Goal: Information Seeking & Learning: Learn about a topic

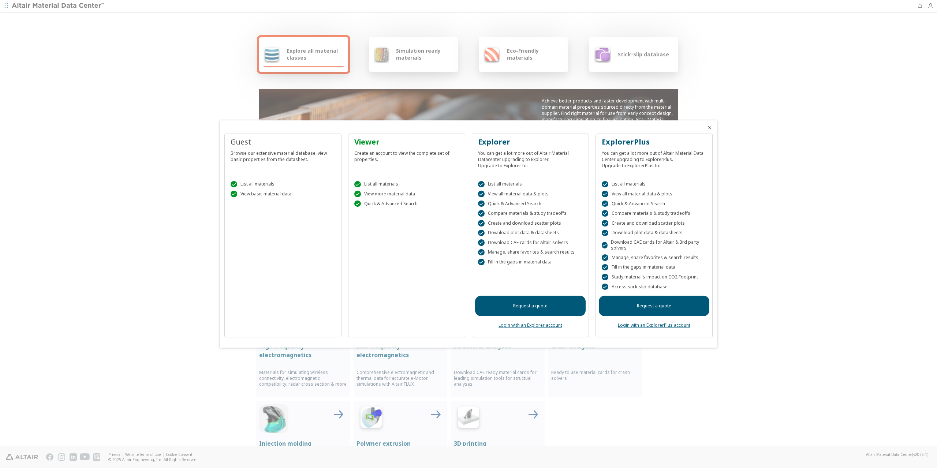
click at [711, 127] on icon "Close" at bounding box center [710, 128] width 6 height 6
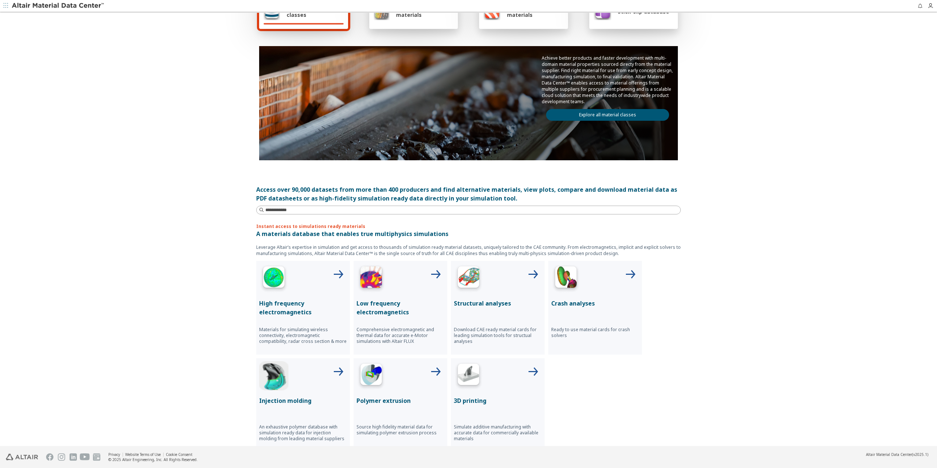
scroll to position [37, 0]
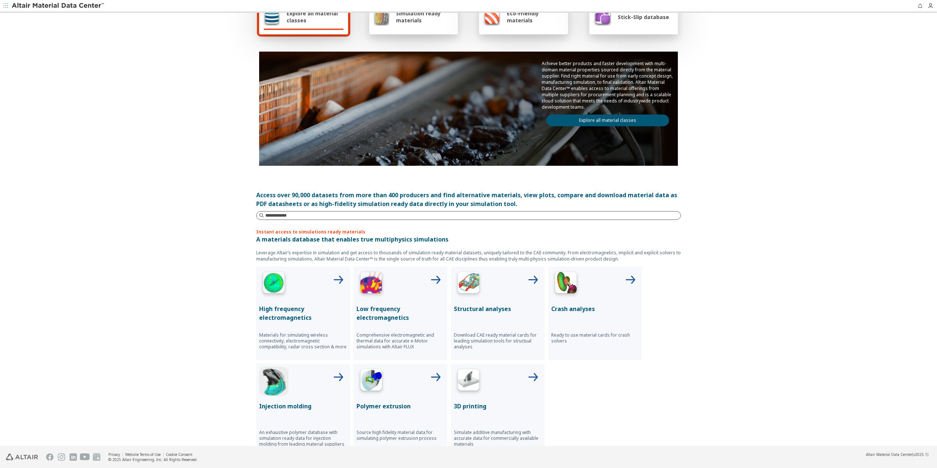
click at [295, 215] on input at bounding box center [472, 215] width 415 height 7
type input "**********"
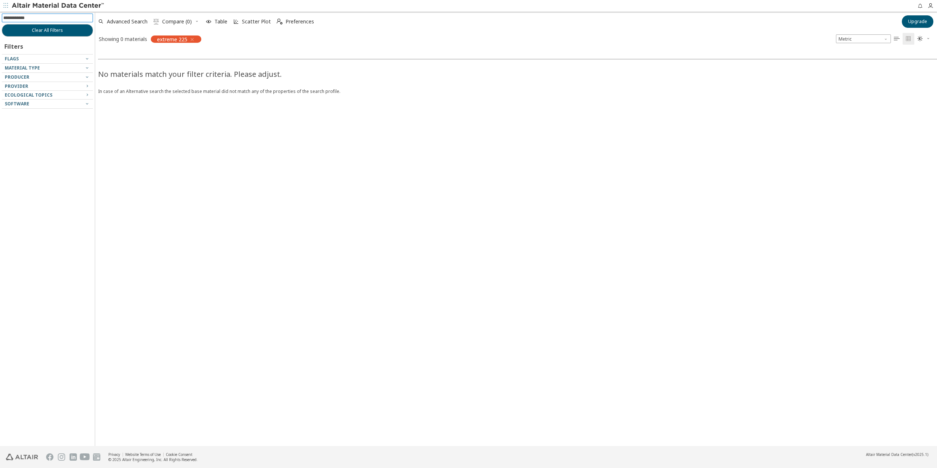
click at [45, 17] on input at bounding box center [48, 18] width 90 height 8
type input "*******"
click at [190, 38] on icon "button" at bounding box center [192, 40] width 6 height 6
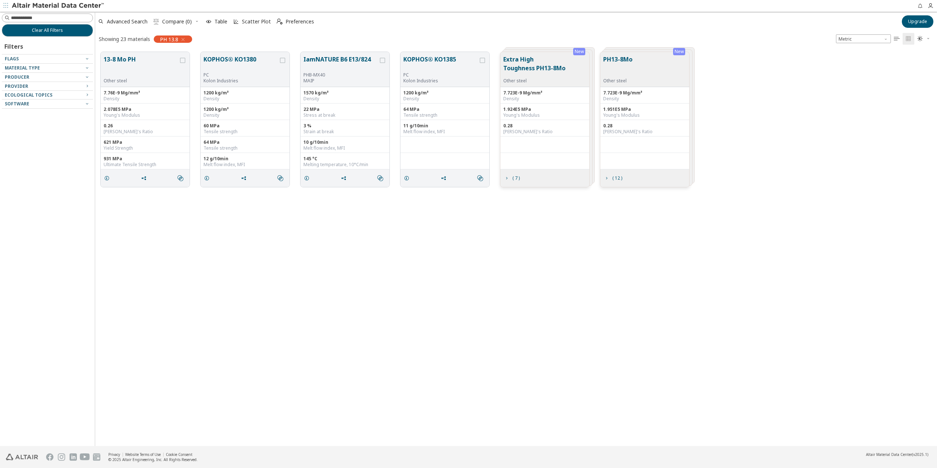
scroll to position [394, 836]
click at [141, 58] on button "13-8 Mo PH" at bounding box center [141, 66] width 75 height 23
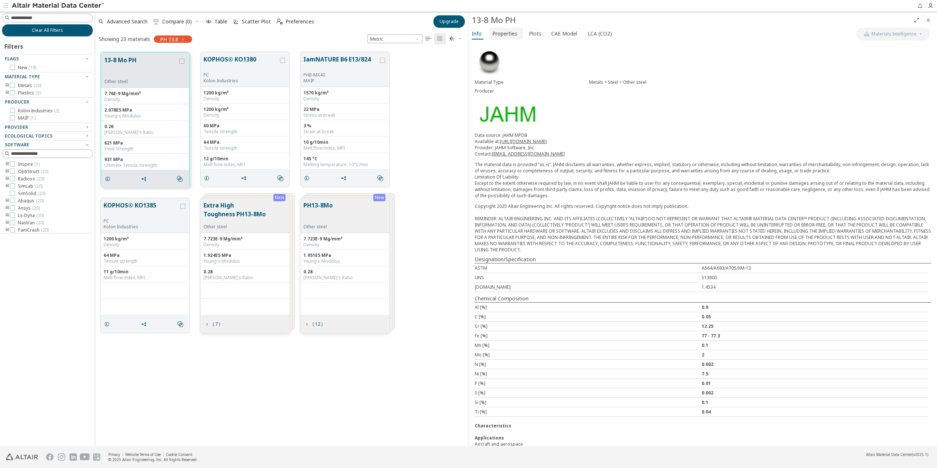
click at [497, 34] on span "Properties" at bounding box center [504, 34] width 25 height 12
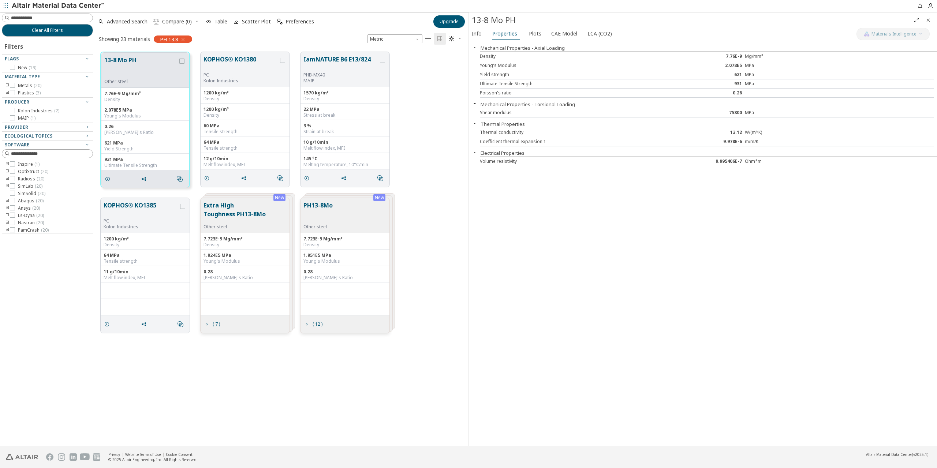
click at [313, 209] on button "PH13-8Mo" at bounding box center [317, 212] width 29 height 23
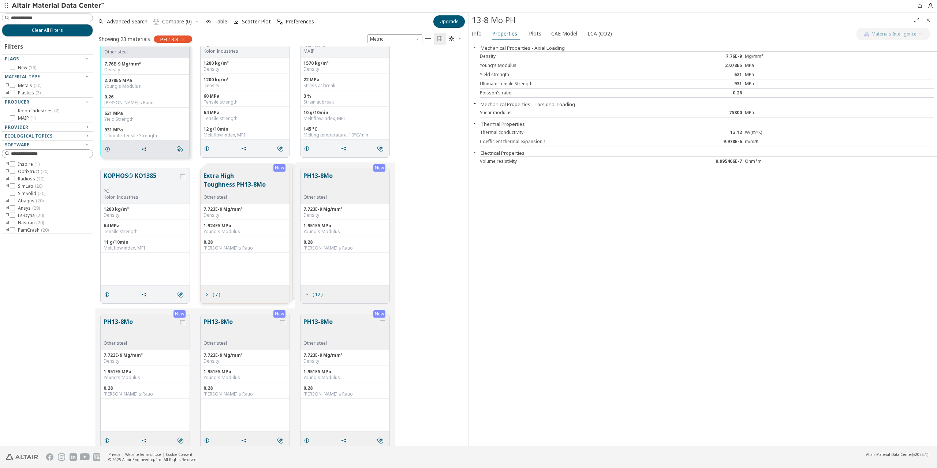
scroll to position [73, 0]
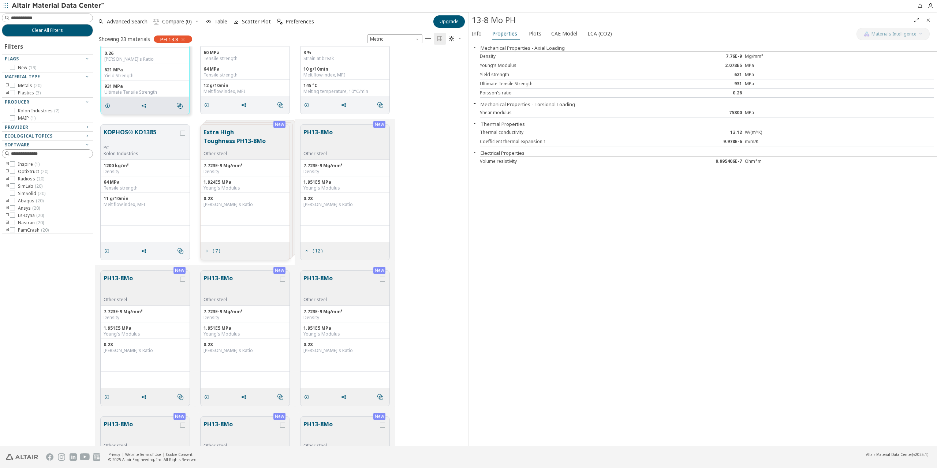
click at [328, 190] on div "Young's Modulus" at bounding box center [344, 188] width 83 height 6
click at [329, 141] on button "PH13-8Mo" at bounding box center [317, 139] width 29 height 23
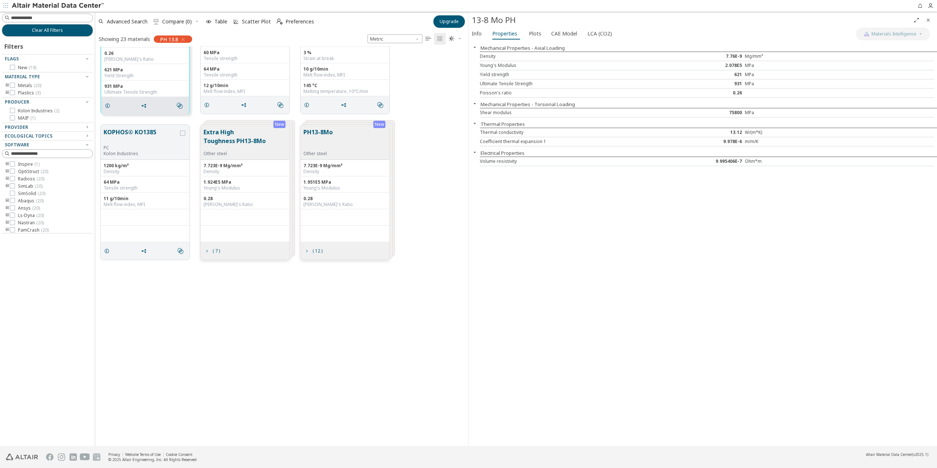
scroll to position [0, 0]
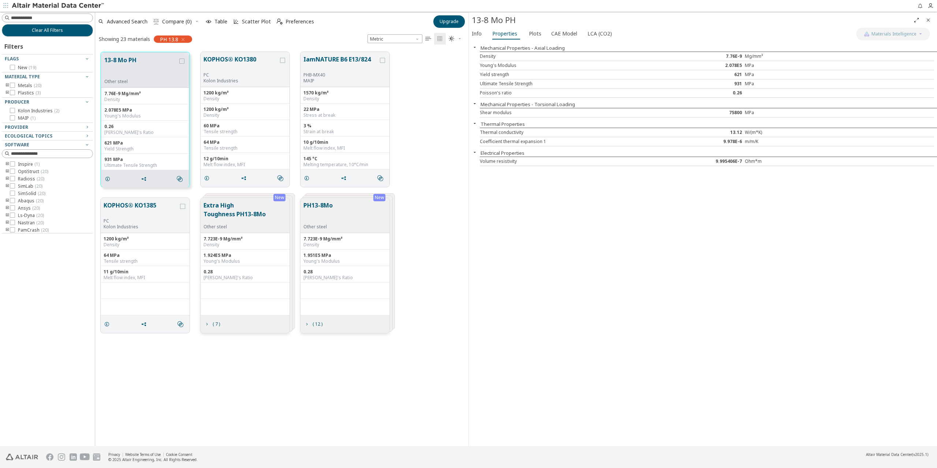
click at [344, 212] on div "PH13-8Mo Other steel" at bounding box center [344, 215] width 89 height 35
click at [324, 205] on button "PH13-8Mo" at bounding box center [317, 212] width 29 height 23
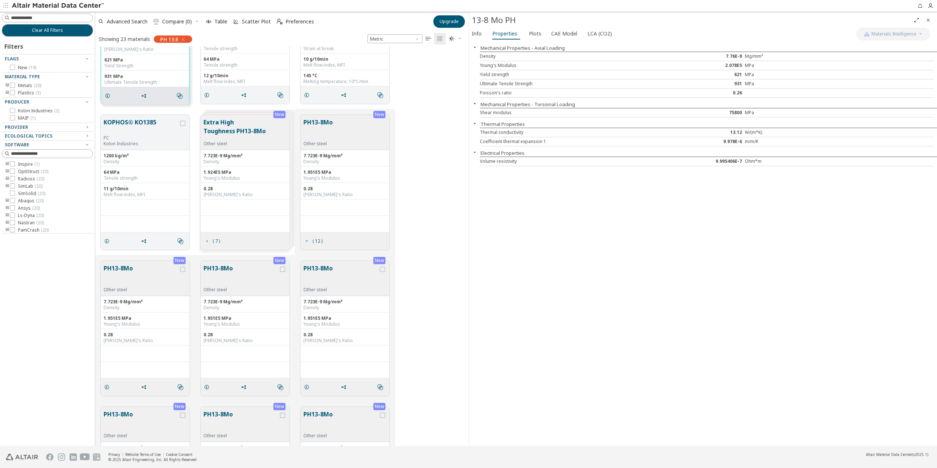
scroll to position [146, 0]
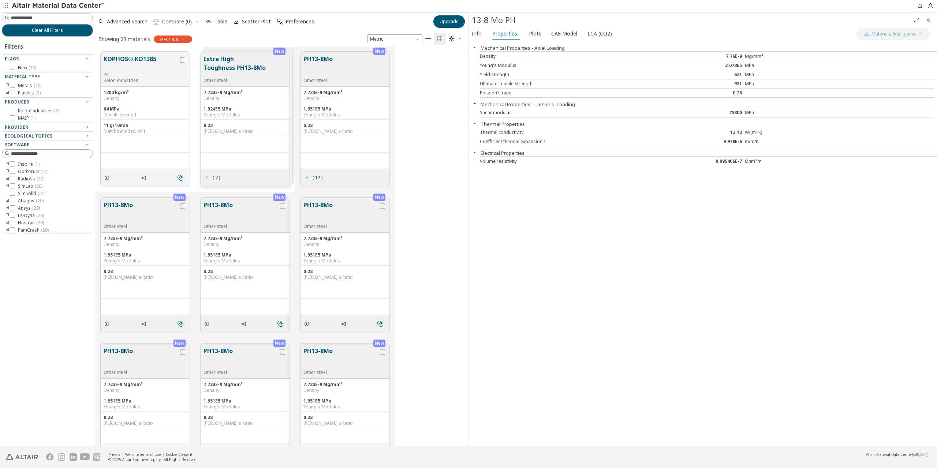
click at [269, 225] on div "Other steel" at bounding box center [240, 227] width 75 height 6
click at [239, 205] on button "PH13-8Mo" at bounding box center [240, 212] width 75 height 23
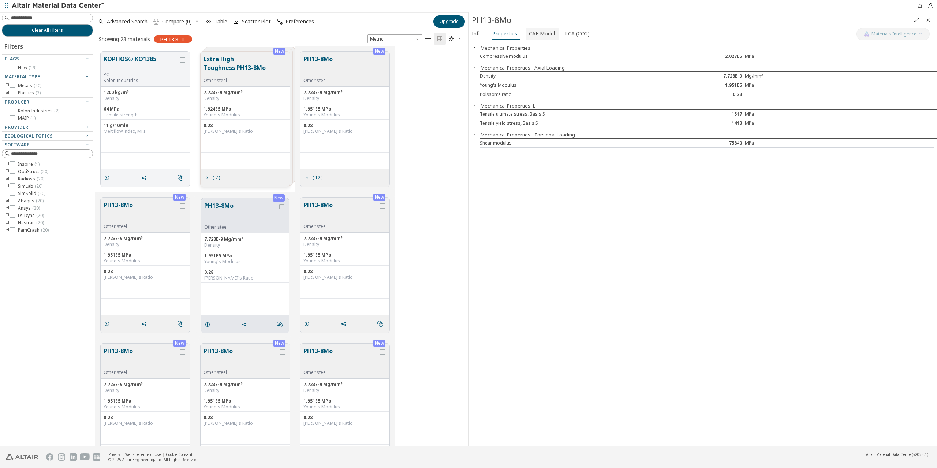
click at [539, 32] on span "CAE Model" at bounding box center [542, 34] width 26 height 12
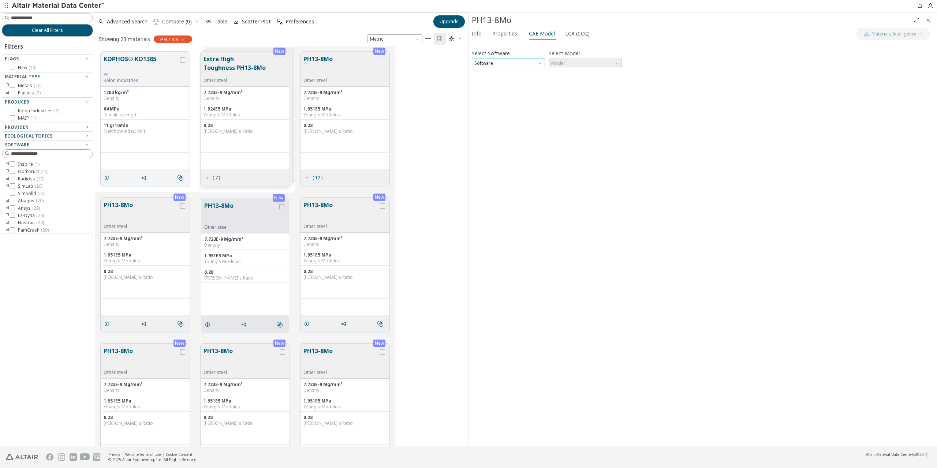
click at [528, 64] on span "Software" at bounding box center [508, 63] width 73 height 9
click at [493, 107] on span "Abaqus" at bounding box center [508, 107] width 67 height 5
click at [572, 63] on span "Model" at bounding box center [585, 63] width 73 height 9
click at [573, 73] on span "Elastic" at bounding box center [585, 72] width 67 height 5
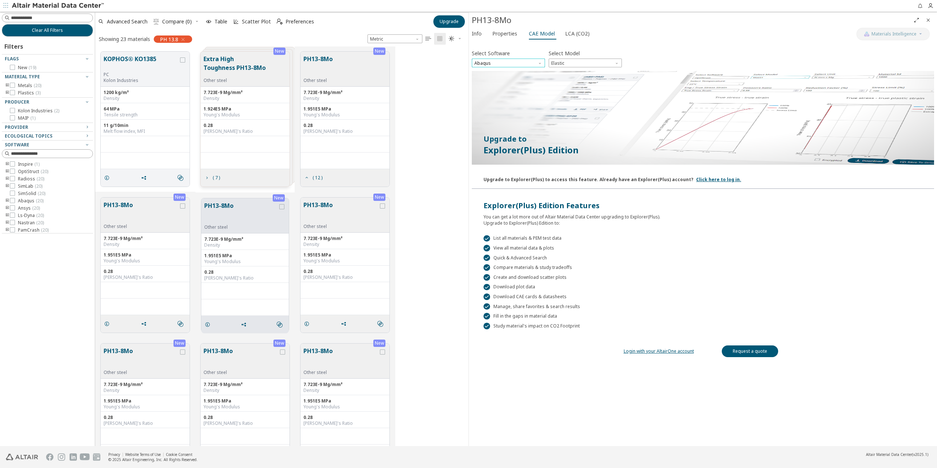
click at [509, 63] on span "Abaqus" at bounding box center [508, 63] width 73 height 9
click at [505, 70] on span "OptiStruct" at bounding box center [508, 72] width 67 height 5
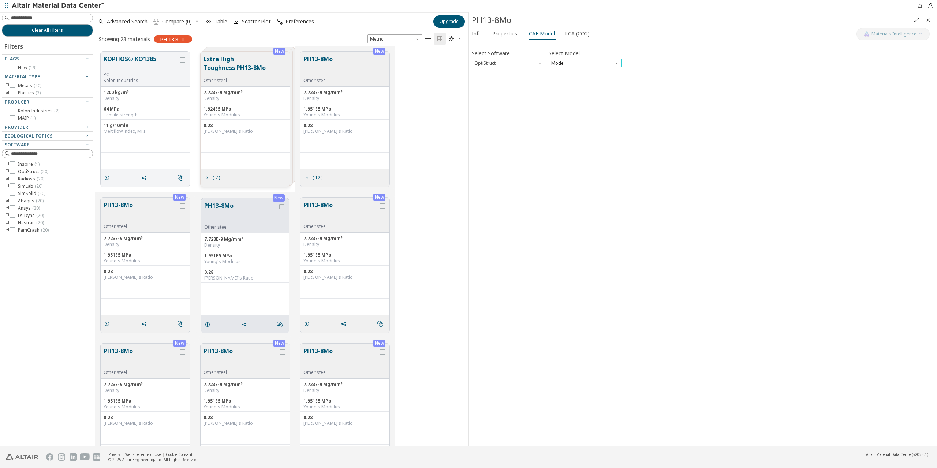
click at [575, 62] on span "Model" at bounding box center [585, 63] width 73 height 9
click at [569, 73] on span "Mat1" at bounding box center [585, 72] width 67 height 5
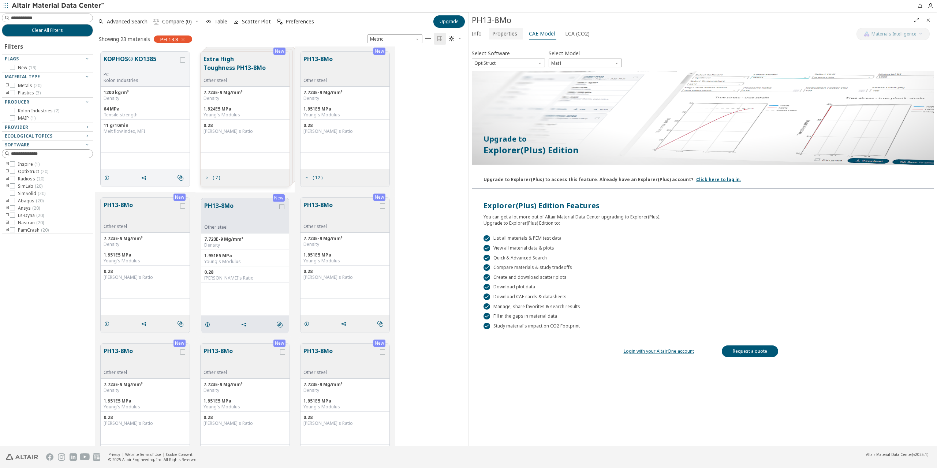
click at [505, 35] on span "Properties" at bounding box center [504, 34] width 25 height 12
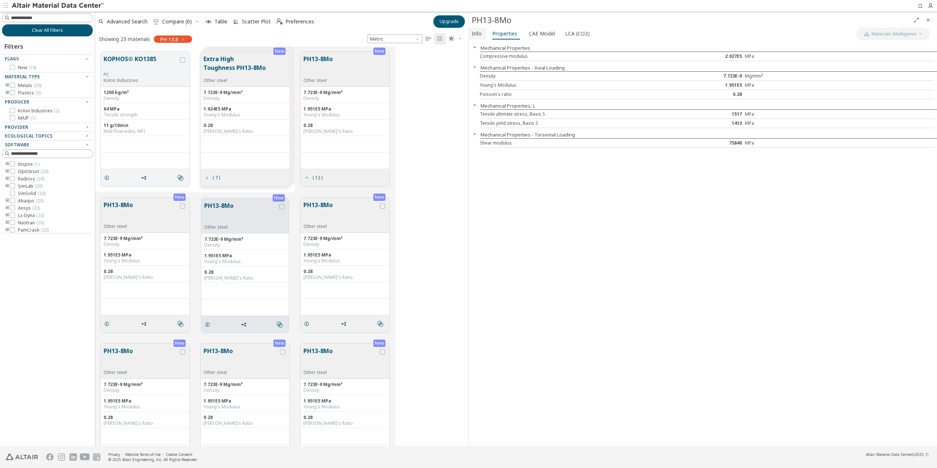
click at [479, 35] on span "Info" at bounding box center [477, 34] width 10 height 12
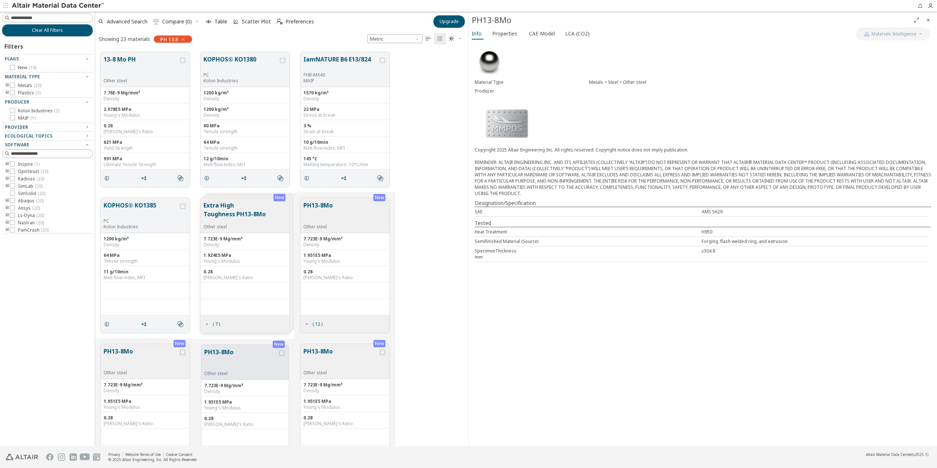
click at [184, 40] on icon "button" at bounding box center [183, 40] width 6 height 6
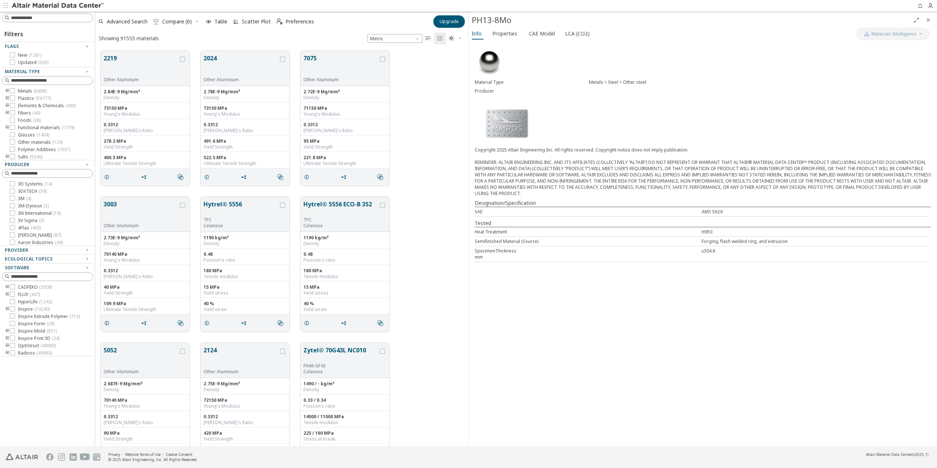
scroll to position [395, 368]
click at [337, 65] on button "7075" at bounding box center [340, 65] width 75 height 23
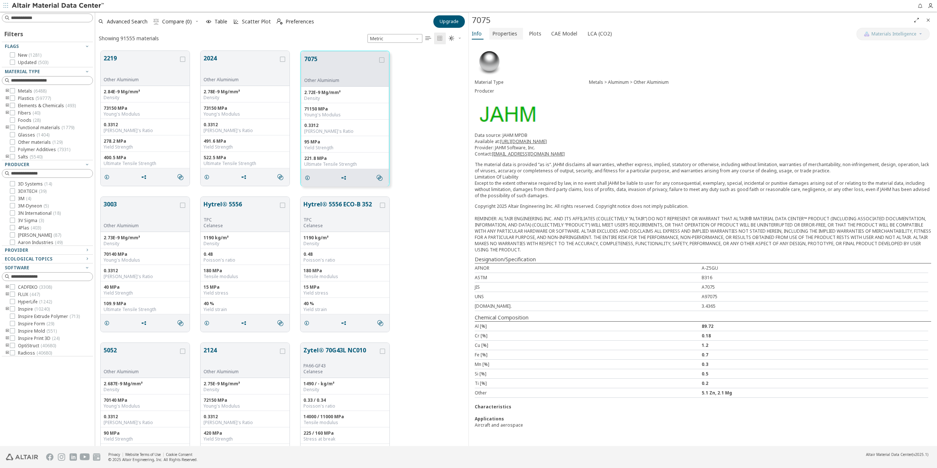
click at [508, 34] on span "Properties" at bounding box center [504, 34] width 25 height 12
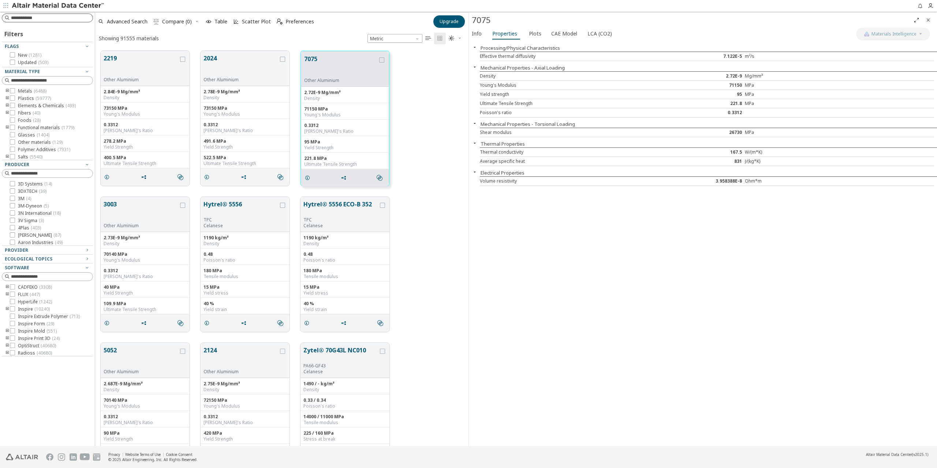
click at [53, 14] on div at bounding box center [47, 18] width 91 height 9
click at [53, 19] on input at bounding box center [52, 17] width 82 height 7
type input "****"
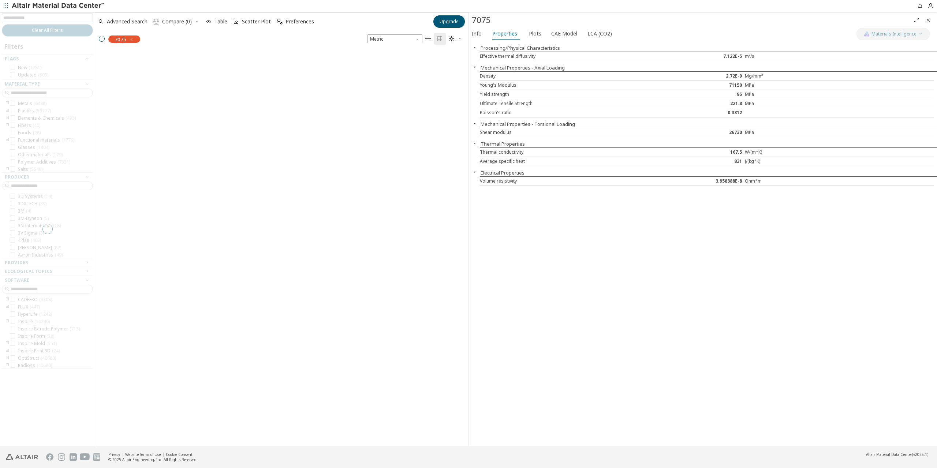
scroll to position [394, 368]
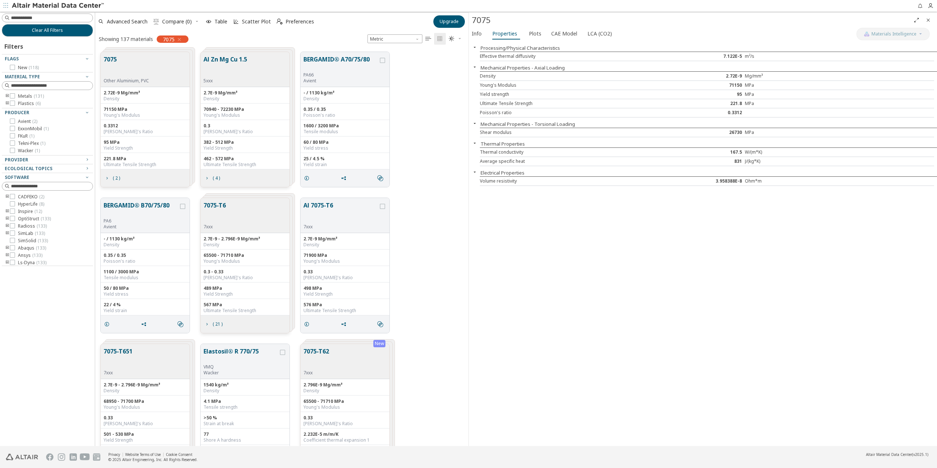
click at [142, 90] on div "2.72E-9 Mg/mm³" at bounding box center [145, 93] width 83 height 6
click at [220, 205] on button "7075-T6" at bounding box center [214, 212] width 22 height 23
click at [218, 206] on button "7075-T6" at bounding box center [214, 212] width 22 height 23
click at [534, 36] on span "Plots" at bounding box center [535, 34] width 12 height 12
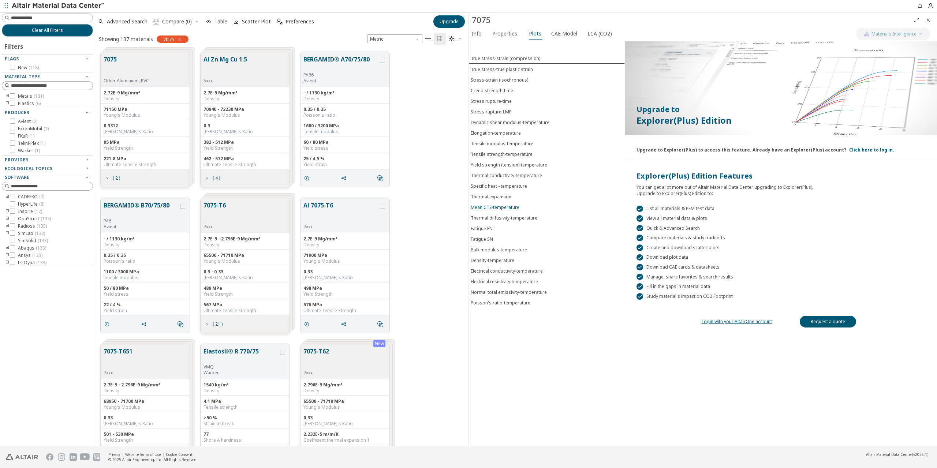
click at [490, 207] on div "Mean CTE-temperature" at bounding box center [495, 207] width 49 height 6
click at [499, 222] on button "Thermal diffusivity-temperature" at bounding box center [547, 218] width 156 height 11
click at [486, 250] on div "Bulk modulus-temperature" at bounding box center [499, 250] width 56 height 6
click at [498, 89] on div "Creep strength-time" at bounding box center [492, 90] width 42 height 6
click at [495, 98] on div "Stress rupture-time" at bounding box center [491, 101] width 41 height 6
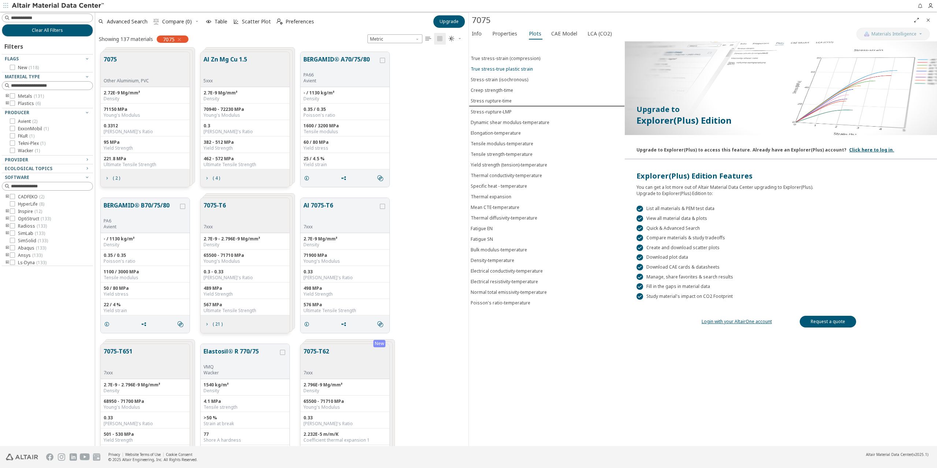
click at [500, 68] on div "True stress-true plastic strain" at bounding box center [502, 69] width 62 height 6
click at [501, 84] on button "Stress-strain (isochronous)" at bounding box center [547, 80] width 156 height 11
click at [935, 5] on icon "button" at bounding box center [932, 6] width 10 height 6
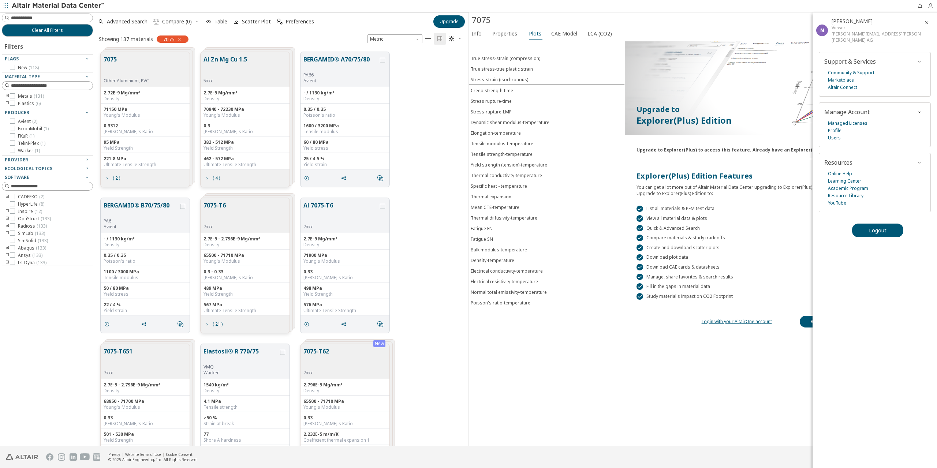
click at [935, 5] on icon "button" at bounding box center [932, 6] width 10 height 6
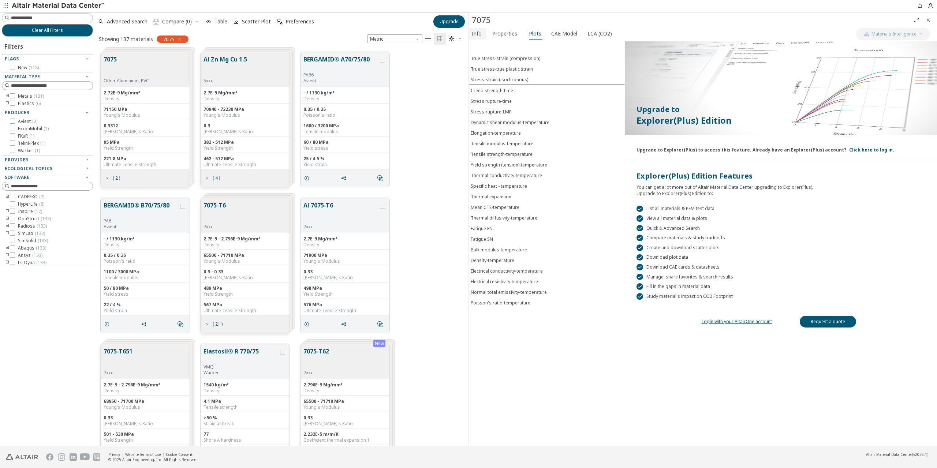
click at [479, 34] on span "Info" at bounding box center [477, 34] width 10 height 12
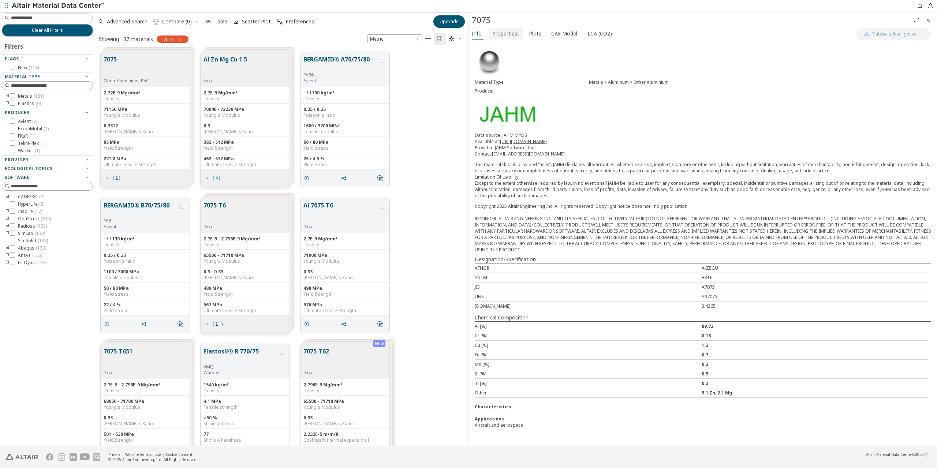
click at [509, 34] on span "Properties" at bounding box center [504, 34] width 25 height 12
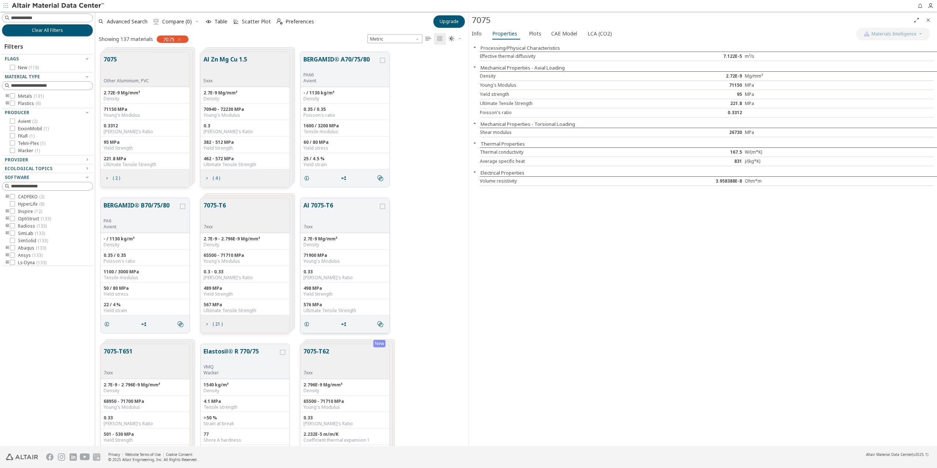
click at [324, 207] on button "Al 7075-T6" at bounding box center [340, 212] width 75 height 23
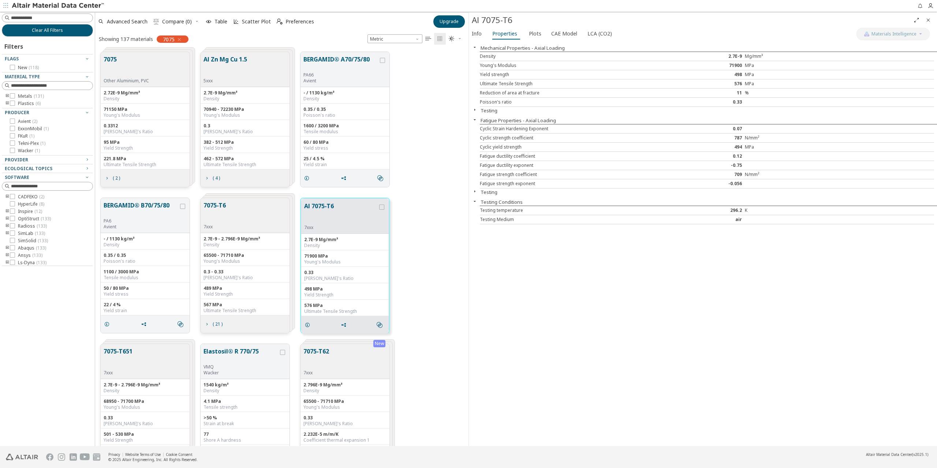
click at [475, 108] on icon "button" at bounding box center [475, 110] width 6 height 6
click at [475, 110] on icon "button" at bounding box center [475, 110] width 6 height 6
click at [475, 192] on icon "button" at bounding box center [475, 191] width 6 height 6
click at [530, 35] on span "Plots" at bounding box center [535, 34] width 12 height 12
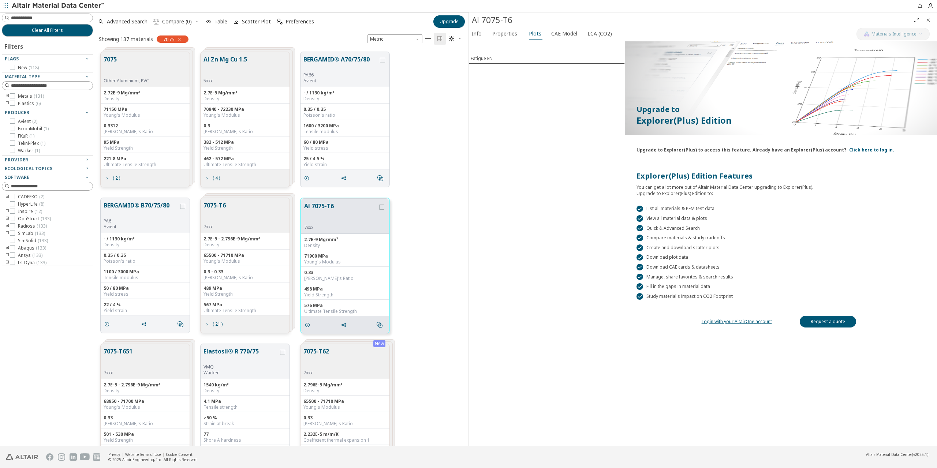
click at [527, 114] on div "Fatigue EN" at bounding box center [547, 243] width 156 height 405
click at [561, 30] on span "CAE Model" at bounding box center [564, 34] width 26 height 12
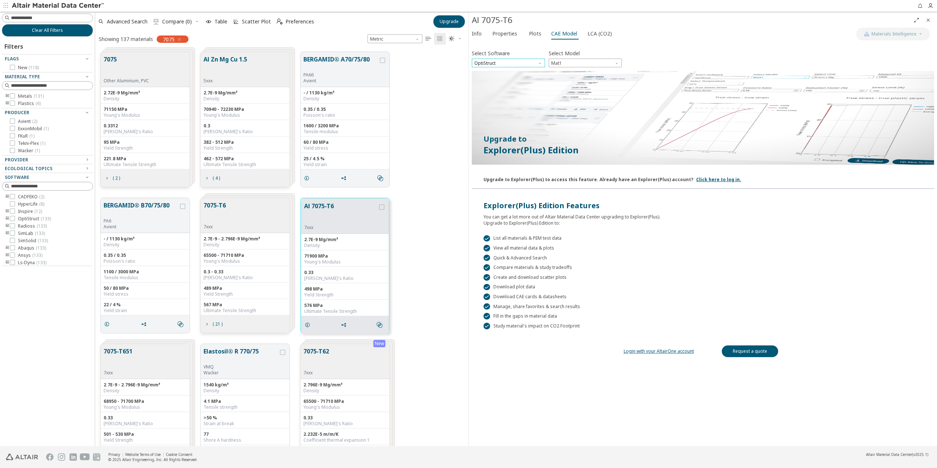
click at [527, 61] on span "OptiStruct" at bounding box center [508, 63] width 73 height 9
click at [528, 61] on span "OptiStruct" at bounding box center [508, 63] width 73 height 9
click at [578, 62] on span "Mat1" at bounding box center [585, 63] width 73 height 9
click at [579, 62] on span "Mat1" at bounding box center [585, 63] width 73 height 9
click at [525, 63] on span "OptiStruct" at bounding box center [508, 63] width 73 height 9
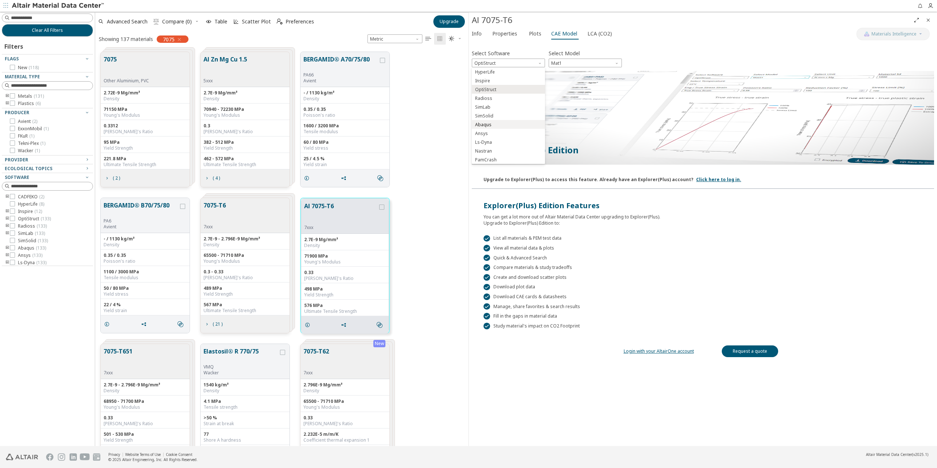
click at [487, 126] on span "Abaqus" at bounding box center [483, 125] width 16 height 6
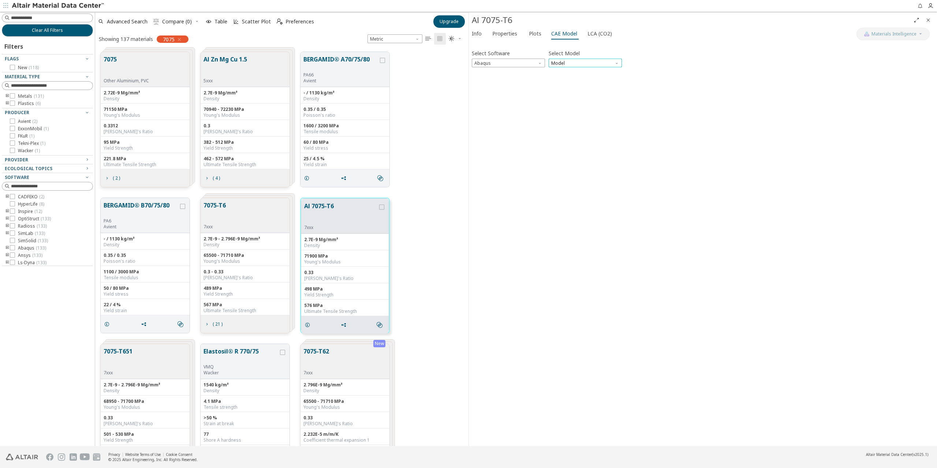
click at [588, 63] on span "Model" at bounding box center [585, 63] width 73 height 9
click at [587, 65] on span "Model" at bounding box center [585, 63] width 73 height 9
click at [519, 68] on div "Select Software Abaqus Select Model Model Invalid data. Please check your input." at bounding box center [703, 243] width 462 height 399
click at [503, 66] on span "Abaqus" at bounding box center [508, 63] width 73 height 9
click at [493, 75] on span "HyperLife" at bounding box center [485, 72] width 20 height 6
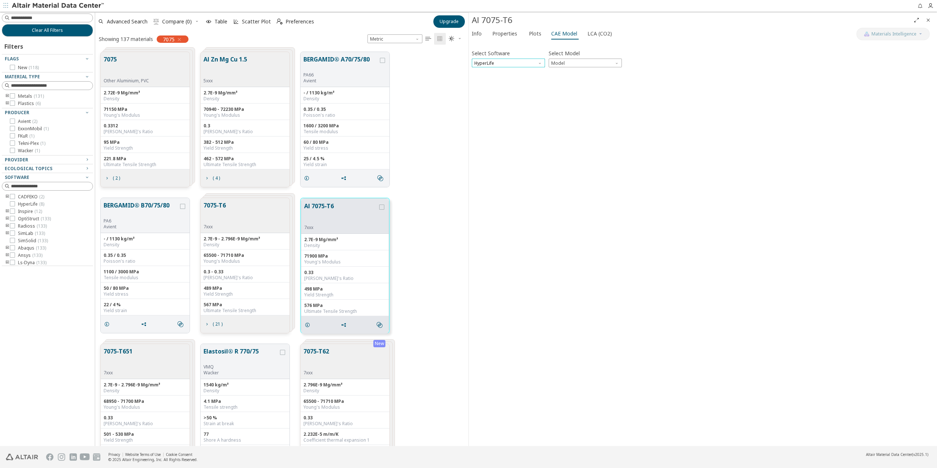
click at [498, 63] on span "HyperLife" at bounding box center [508, 63] width 73 height 9
click at [492, 79] on span "Inspire" at bounding box center [508, 80] width 67 height 5
click at [517, 64] on span "Inspire" at bounding box center [508, 63] width 73 height 9
click at [495, 126] on span "Abaqus" at bounding box center [508, 124] width 67 height 5
click at [531, 34] on span "Plots" at bounding box center [535, 34] width 12 height 12
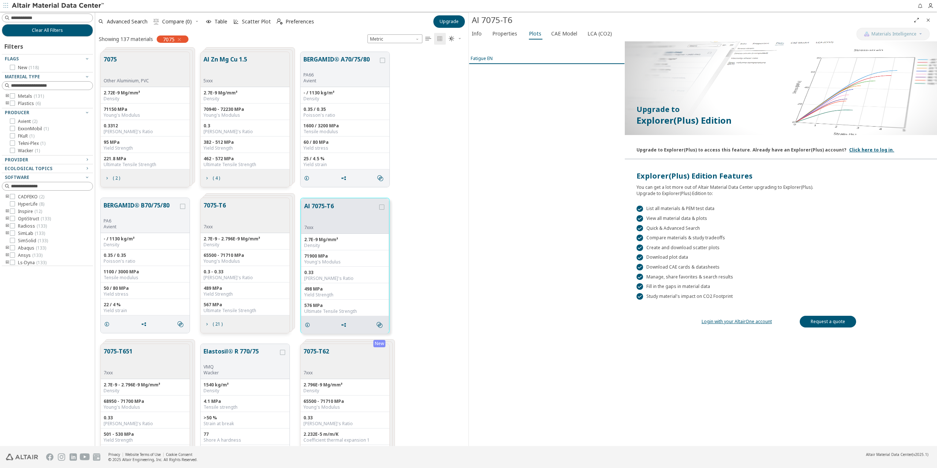
click at [486, 59] on div "Fatigue EN" at bounding box center [482, 58] width 22 height 6
click at [581, 255] on div "Fatigue EN" at bounding box center [547, 243] width 156 height 405
